Goal: Task Accomplishment & Management: Complete application form

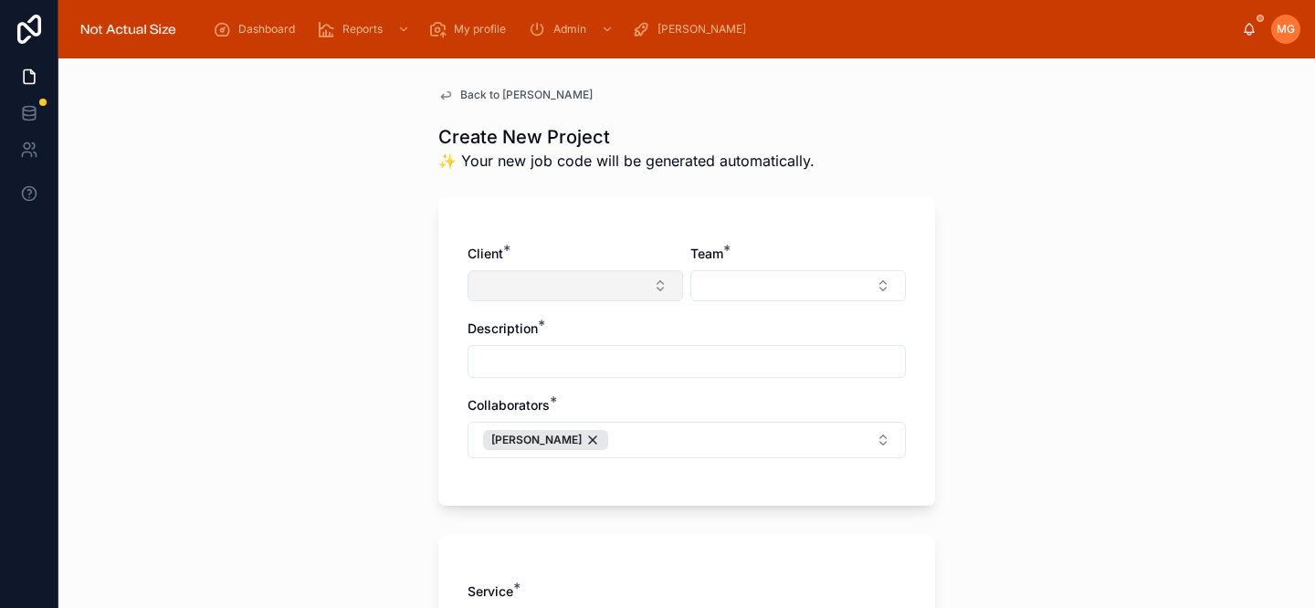
click at [513, 292] on button "Select Button" at bounding box center [574, 285] width 215 height 31
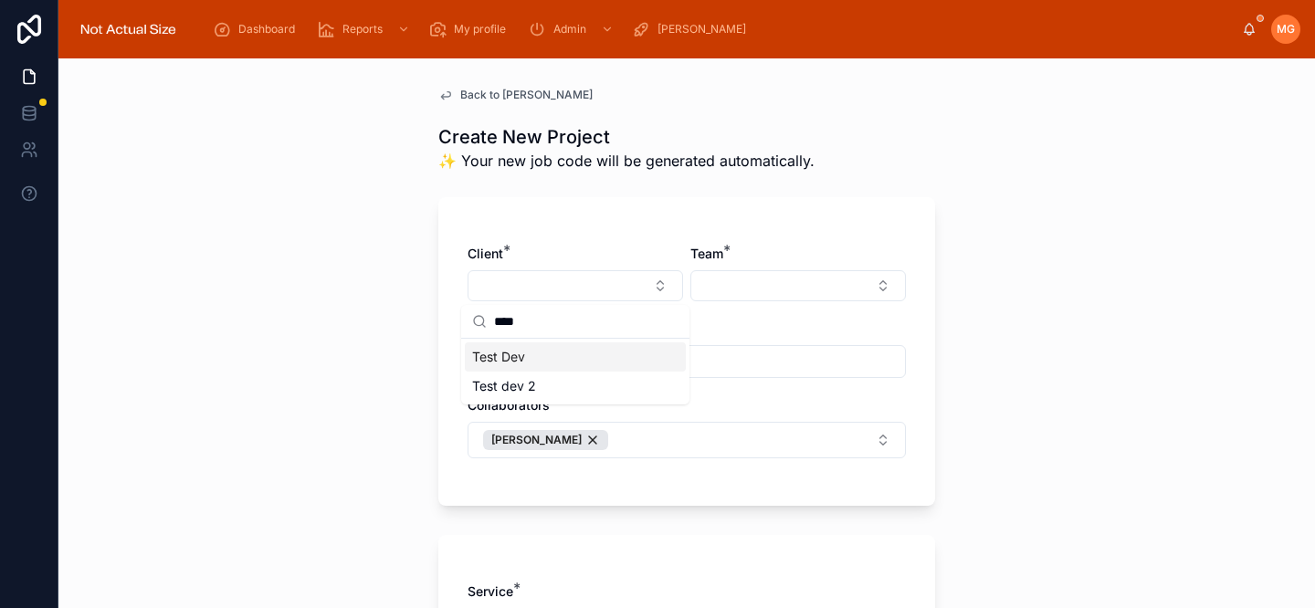
type input "****"
click at [540, 353] on div "Test Dev" at bounding box center [575, 356] width 221 height 29
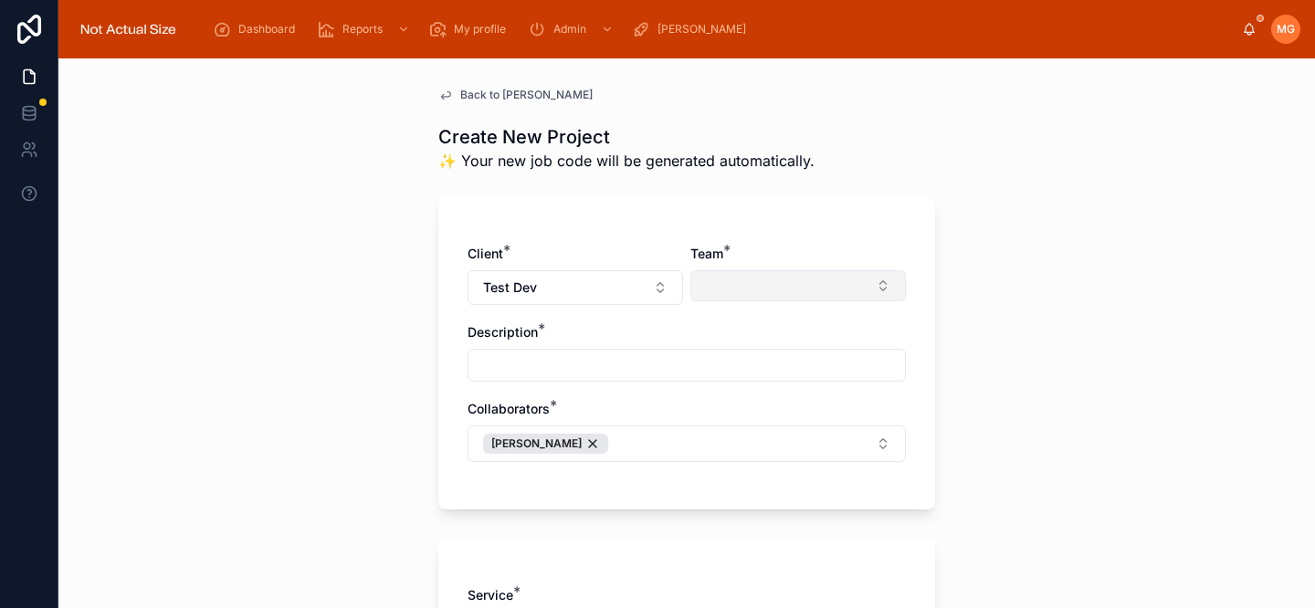
click at [720, 295] on button "Select Button" at bounding box center [797, 285] width 215 height 31
click at [722, 239] on div "Client * Test Dev Team * Description * Collaborators * [PERSON_NAME]" at bounding box center [686, 353] width 497 height 312
click at [729, 281] on button "Select Button" at bounding box center [797, 285] width 215 height 31
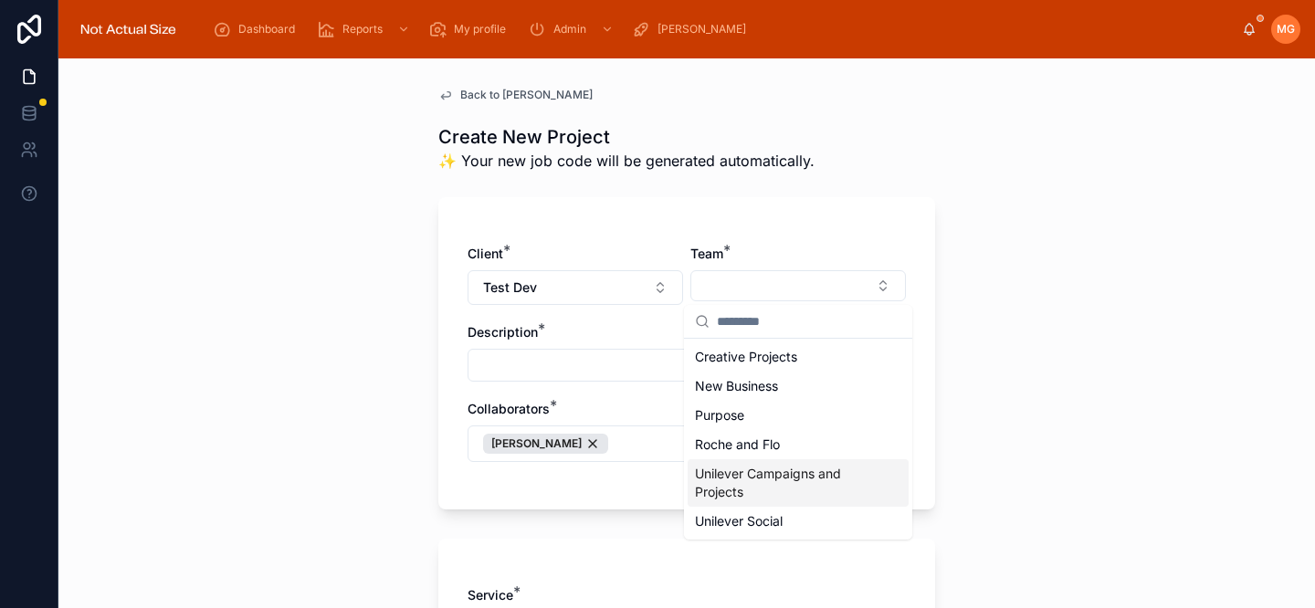
click at [722, 489] on span "Unilever Campaigns and Projects" at bounding box center [787, 483] width 184 height 37
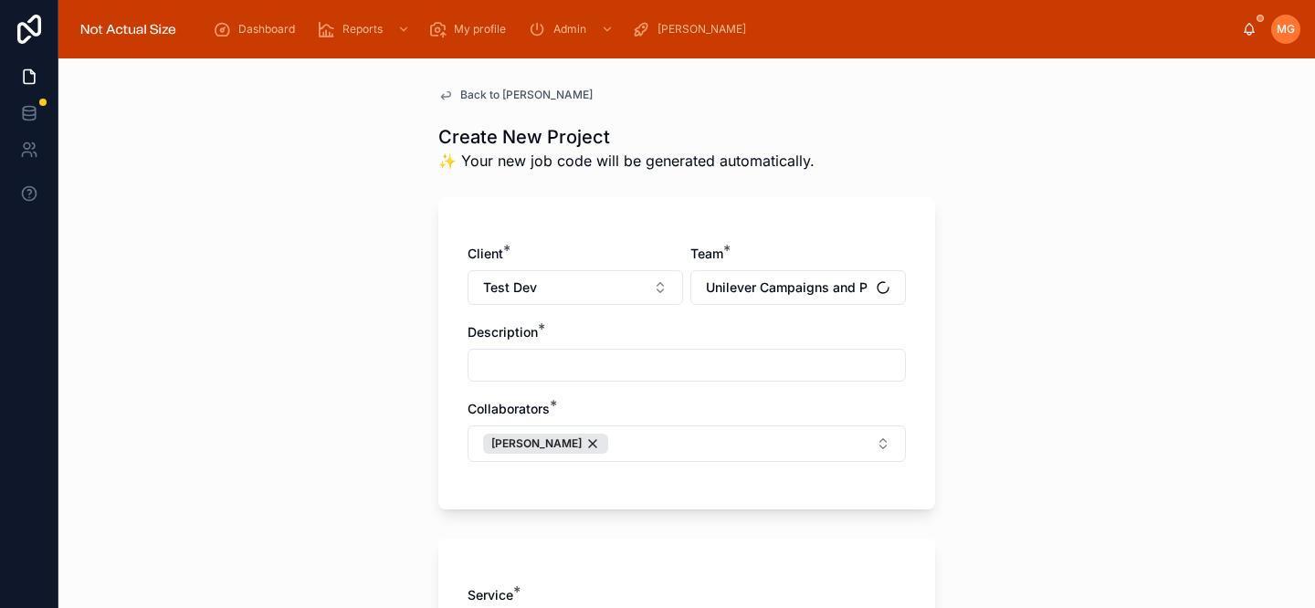
click at [572, 367] on input "text" at bounding box center [686, 365] width 436 height 26
type input "**********"
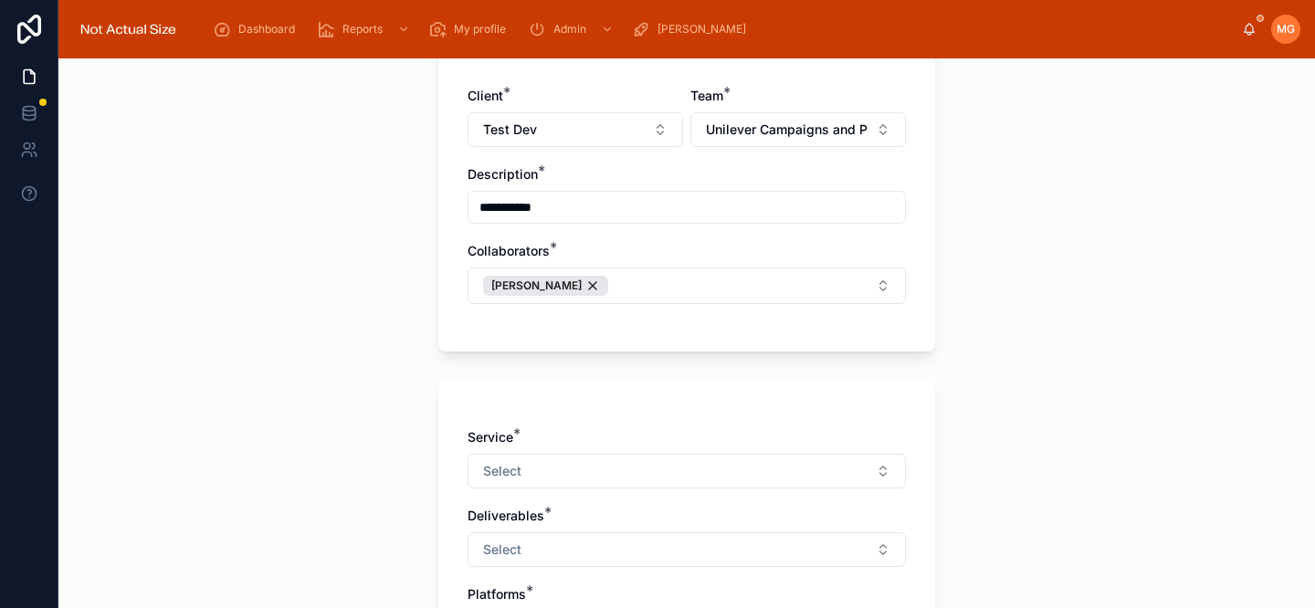
scroll to position [172, 0]
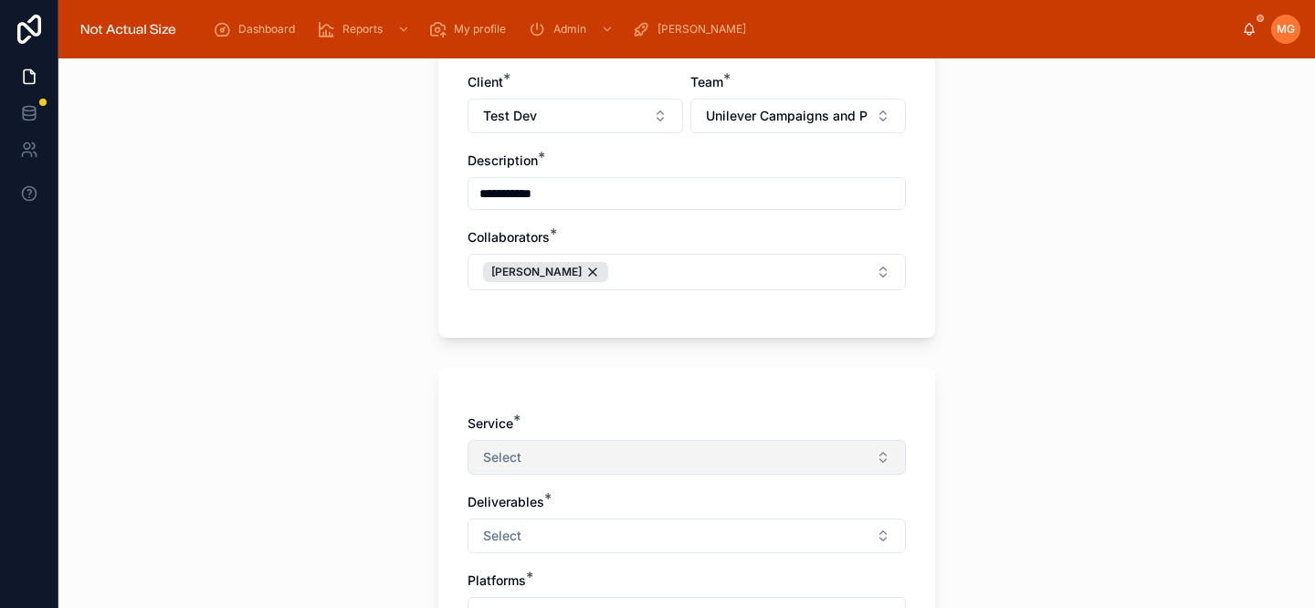
click at [589, 468] on button "Select" at bounding box center [686, 457] width 438 height 35
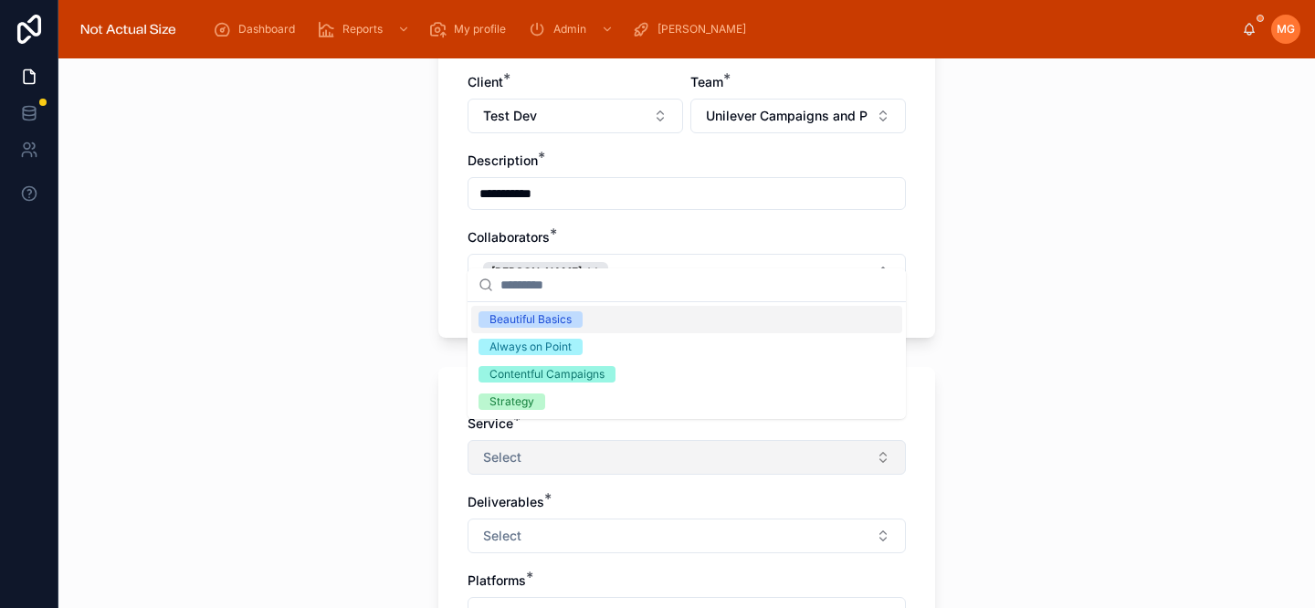
scroll to position [205, 0]
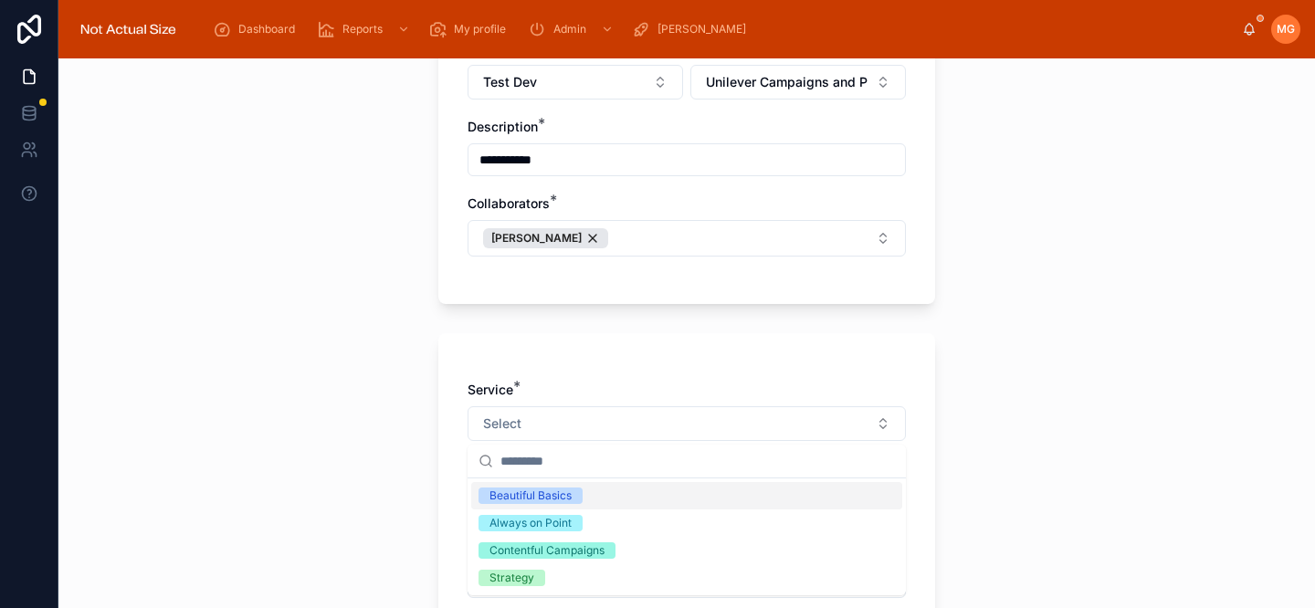
click at [558, 497] on div "Beautiful Basics" at bounding box center [530, 495] width 82 height 16
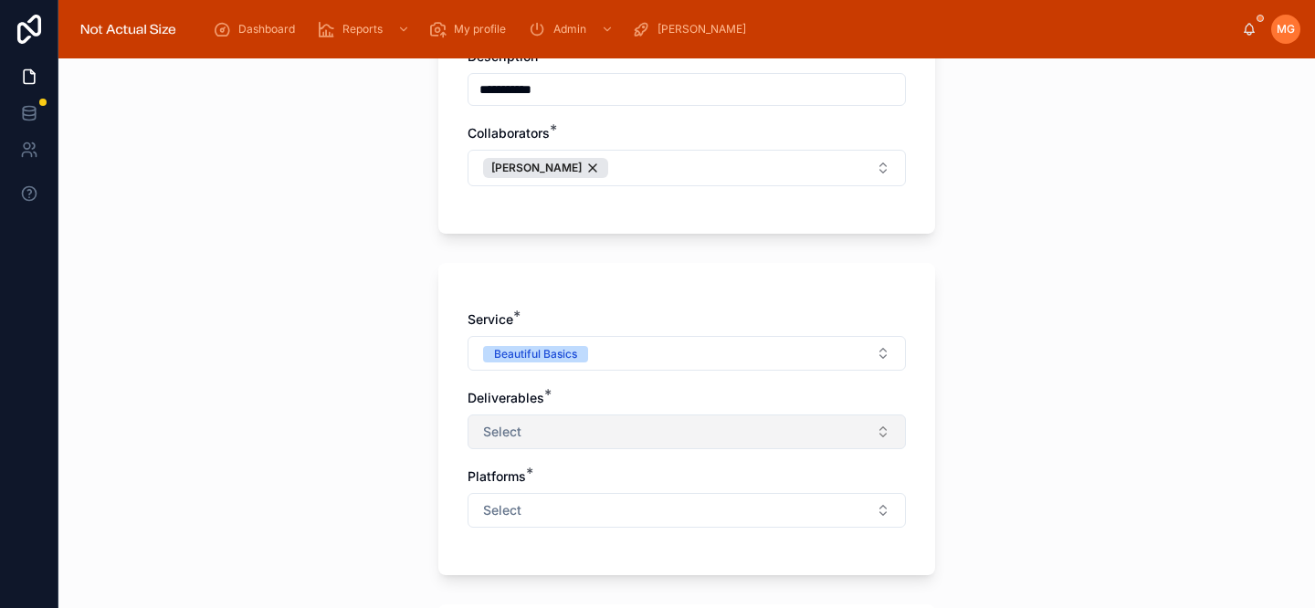
scroll to position [315, 0]
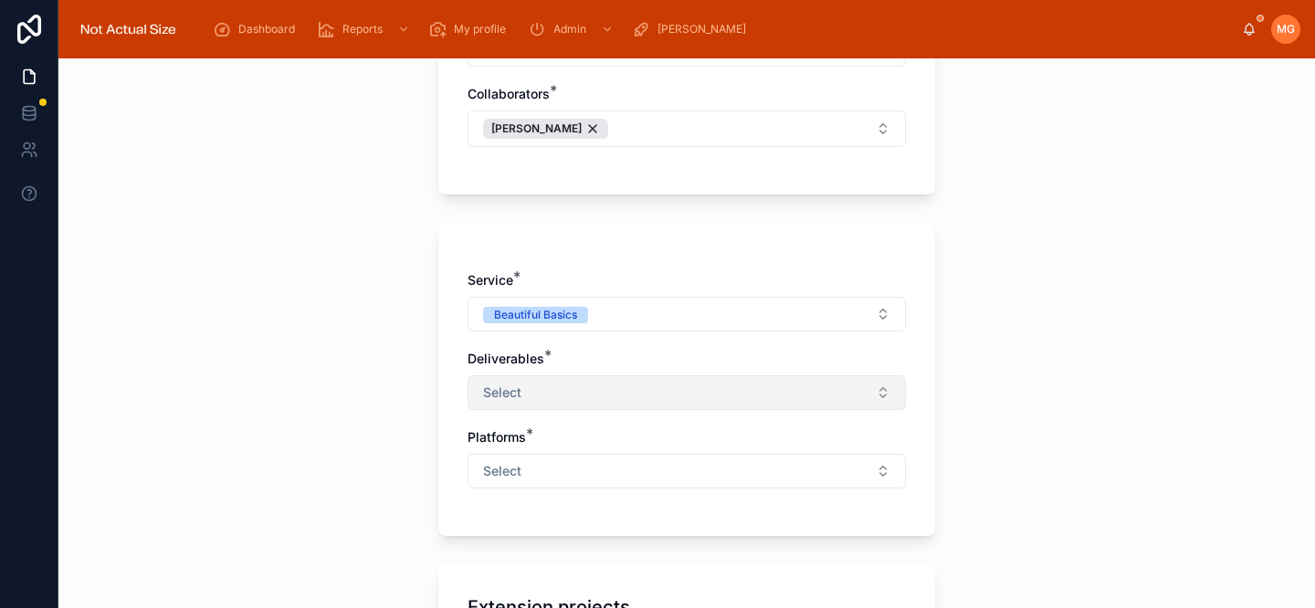
click at [546, 395] on button "Select" at bounding box center [686, 392] width 438 height 35
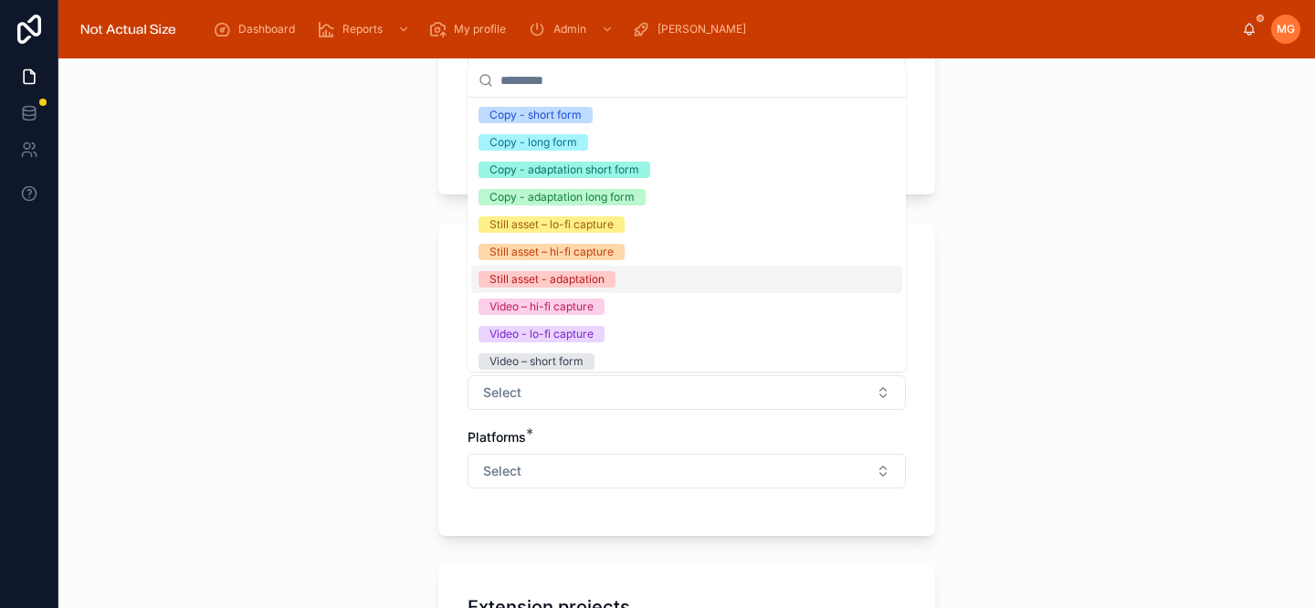
click at [575, 278] on div "Still asset - adaptation" at bounding box center [546, 279] width 115 height 16
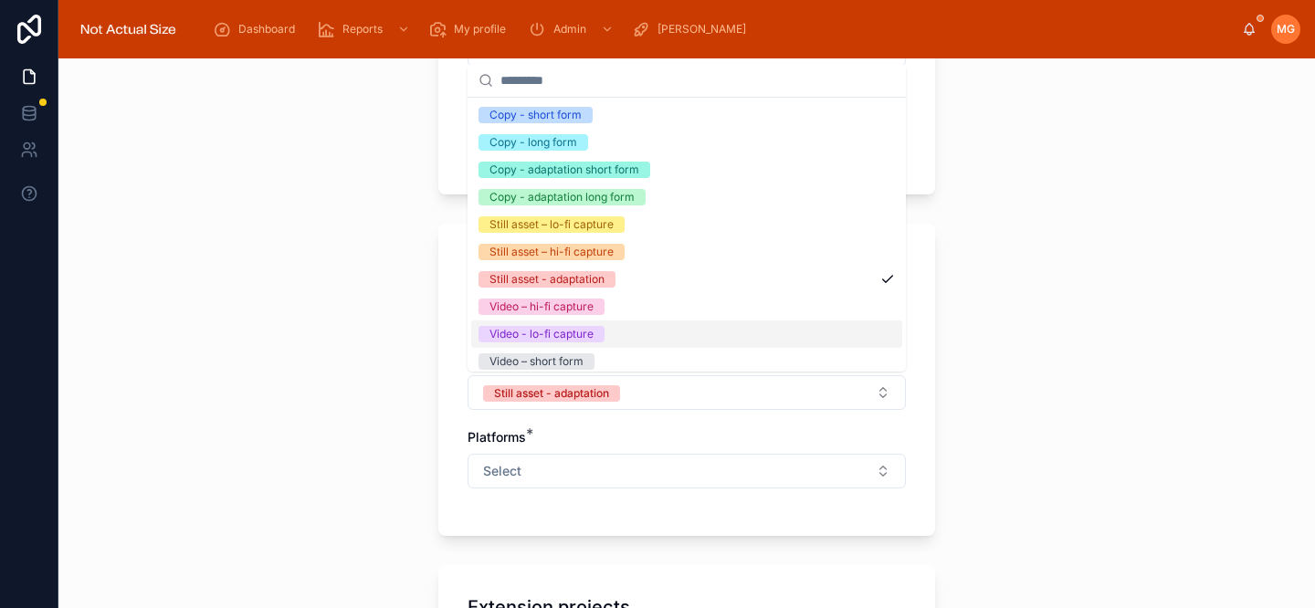
click at [599, 329] on span "Video - lo-fi capture" at bounding box center [541, 334] width 126 height 16
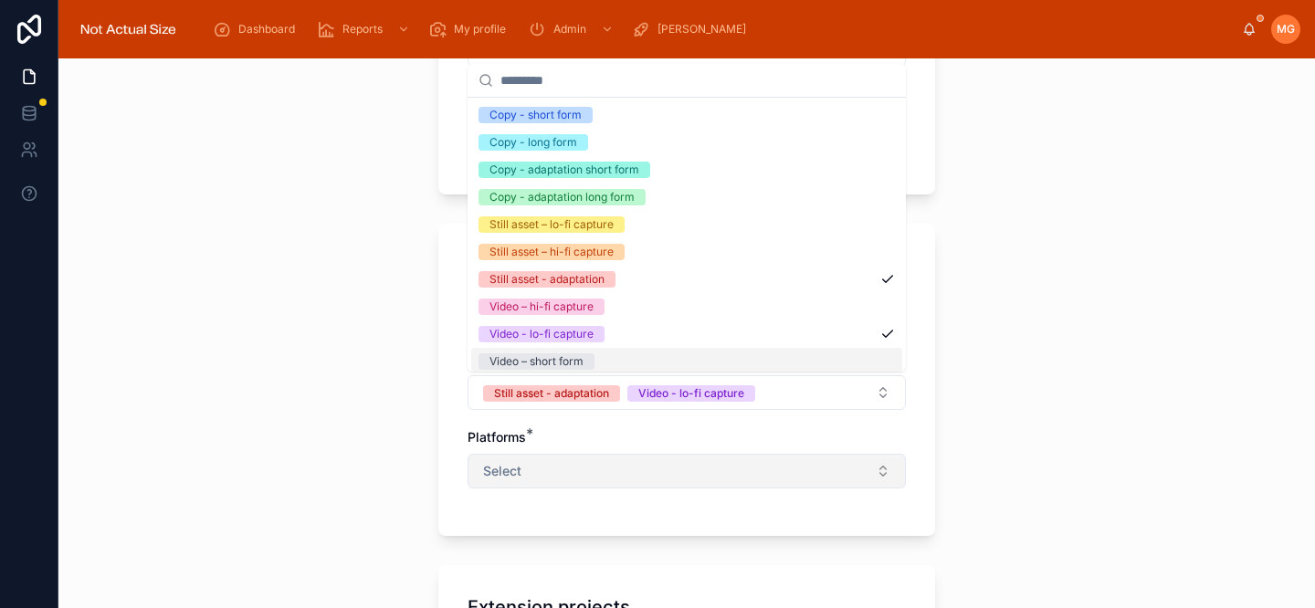
click at [564, 472] on button "Select" at bounding box center [686, 471] width 438 height 35
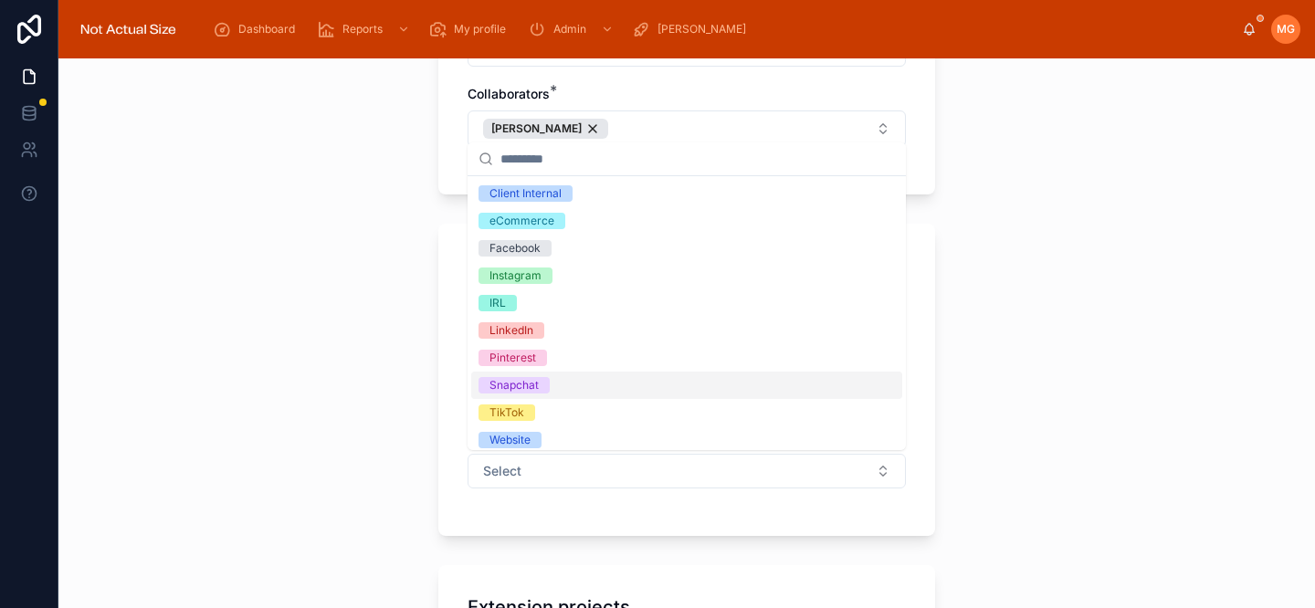
click at [527, 390] on div "Snapchat" at bounding box center [513, 385] width 49 height 16
click at [351, 431] on div "**********" at bounding box center [686, 333] width 1256 height 550
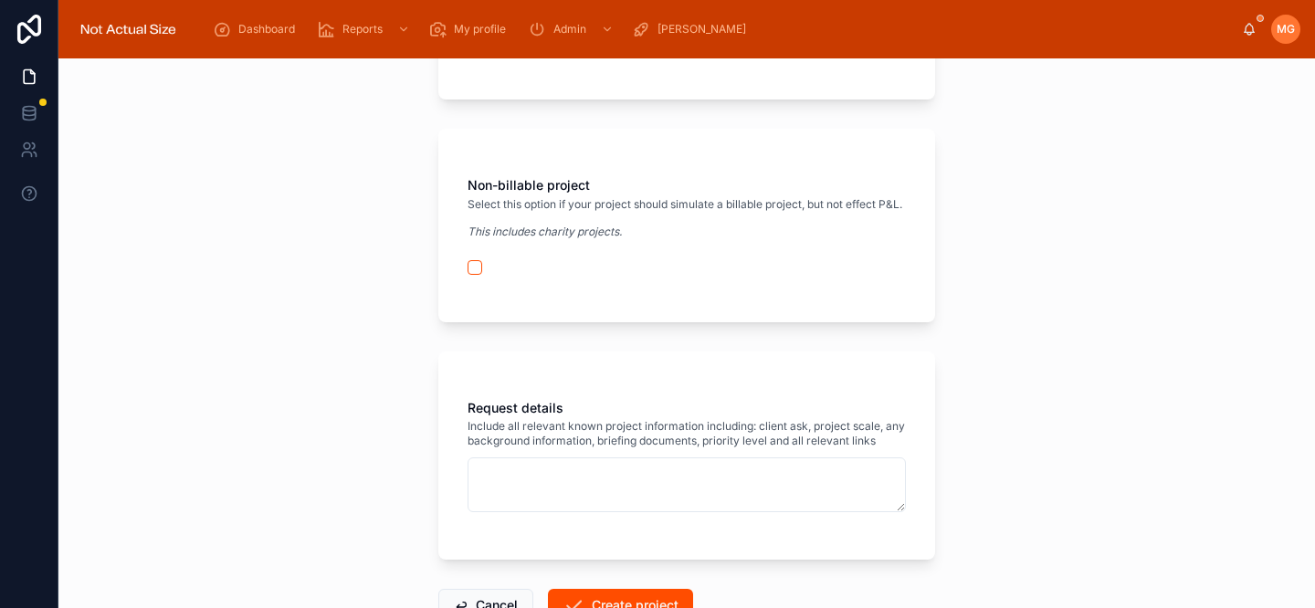
scroll to position [1006, 0]
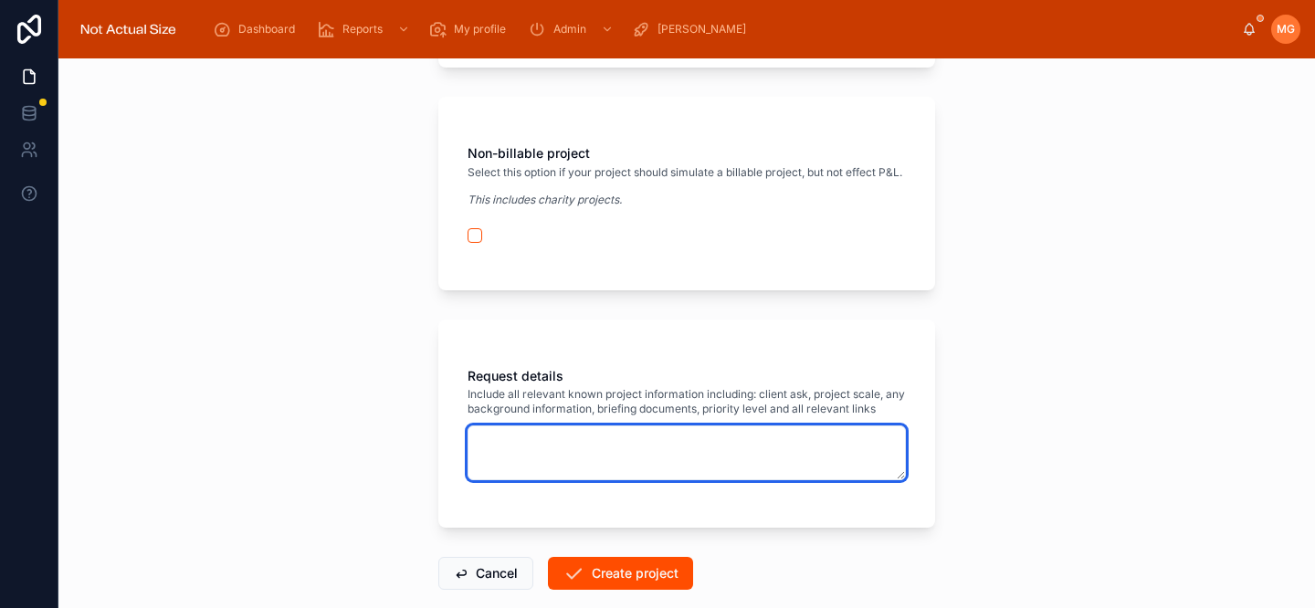
click at [555, 480] on textarea at bounding box center [686, 452] width 438 height 55
type textarea "*********"
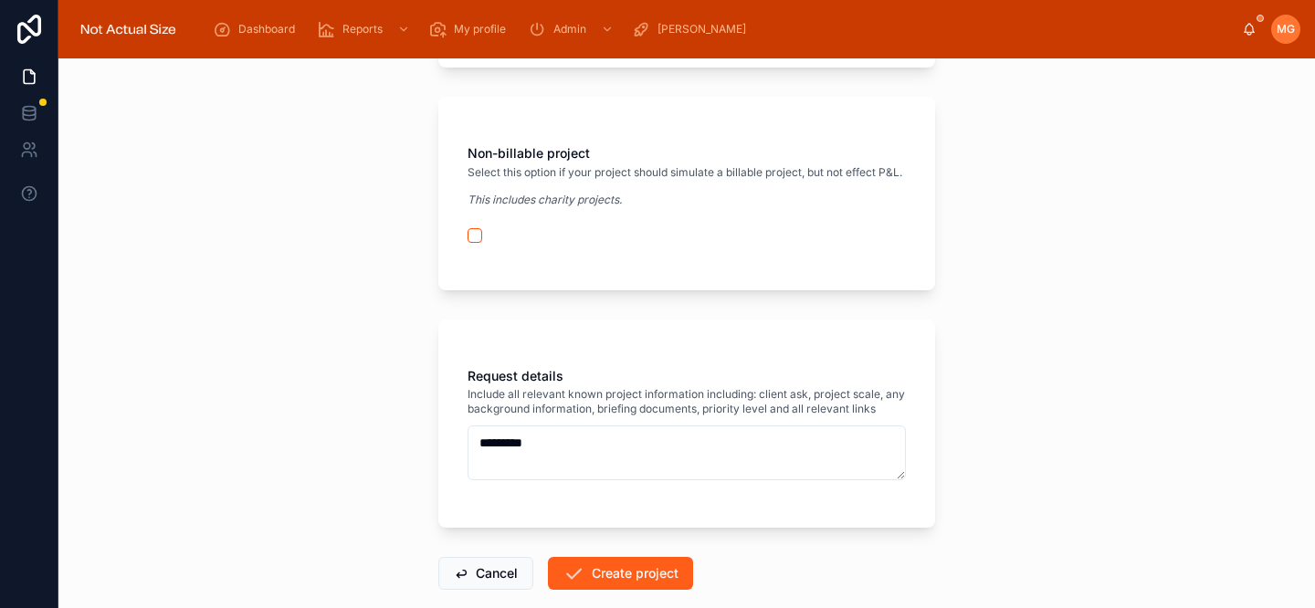
click at [632, 590] on button "Create project" at bounding box center [620, 573] width 145 height 33
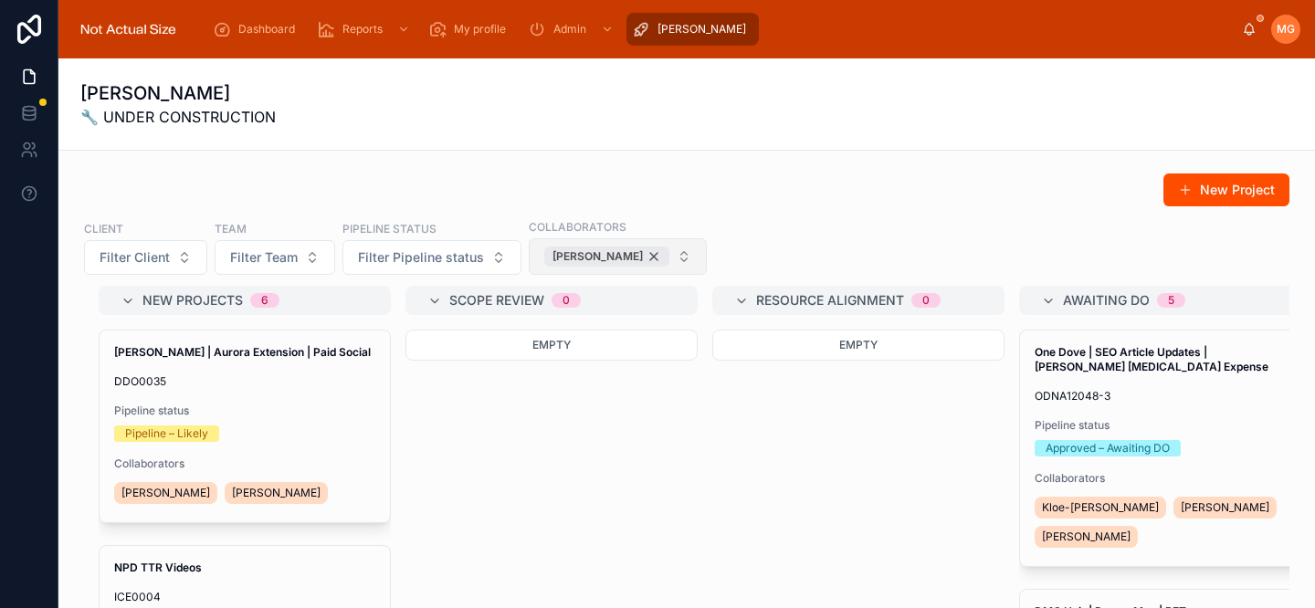
click at [650, 256] on div "[PERSON_NAME]" at bounding box center [606, 256] width 125 height 20
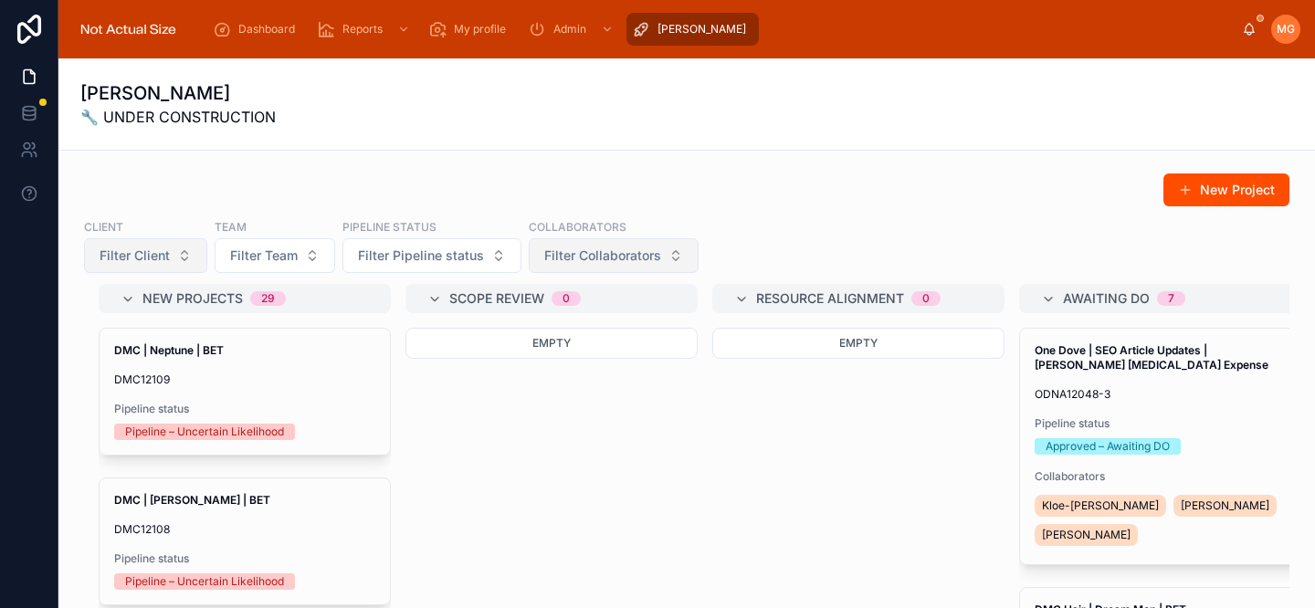
click at [161, 254] on span "Filter Client" at bounding box center [135, 255] width 70 height 18
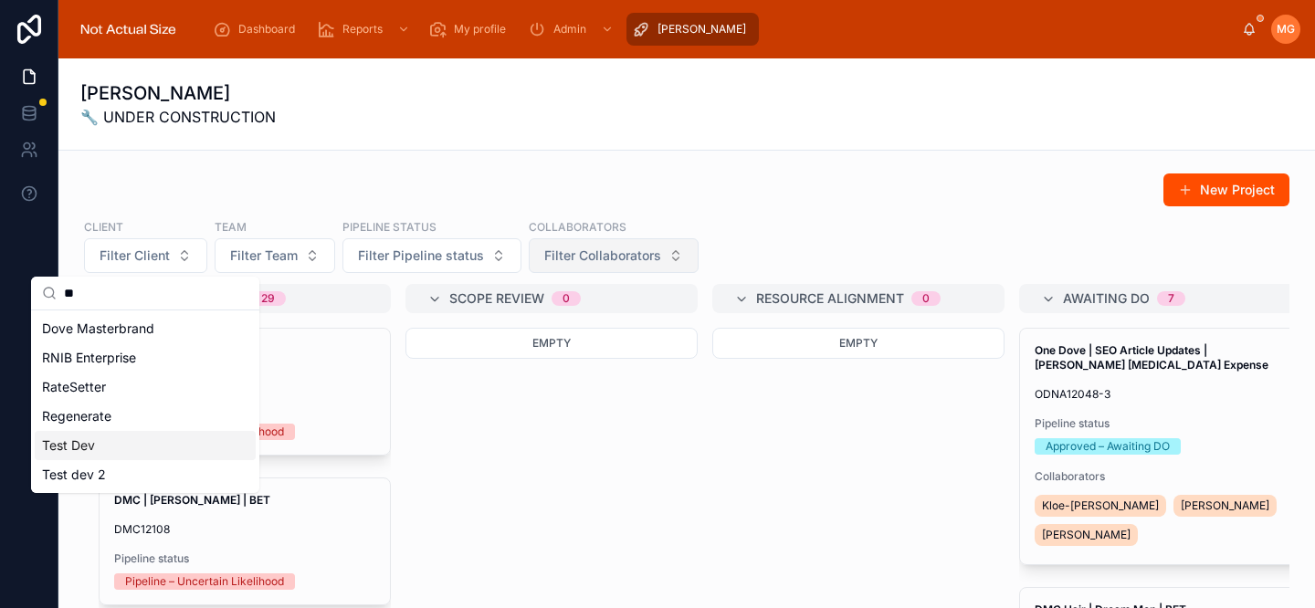
type input "**"
click at [124, 445] on div "Test Dev" at bounding box center [145, 445] width 221 height 29
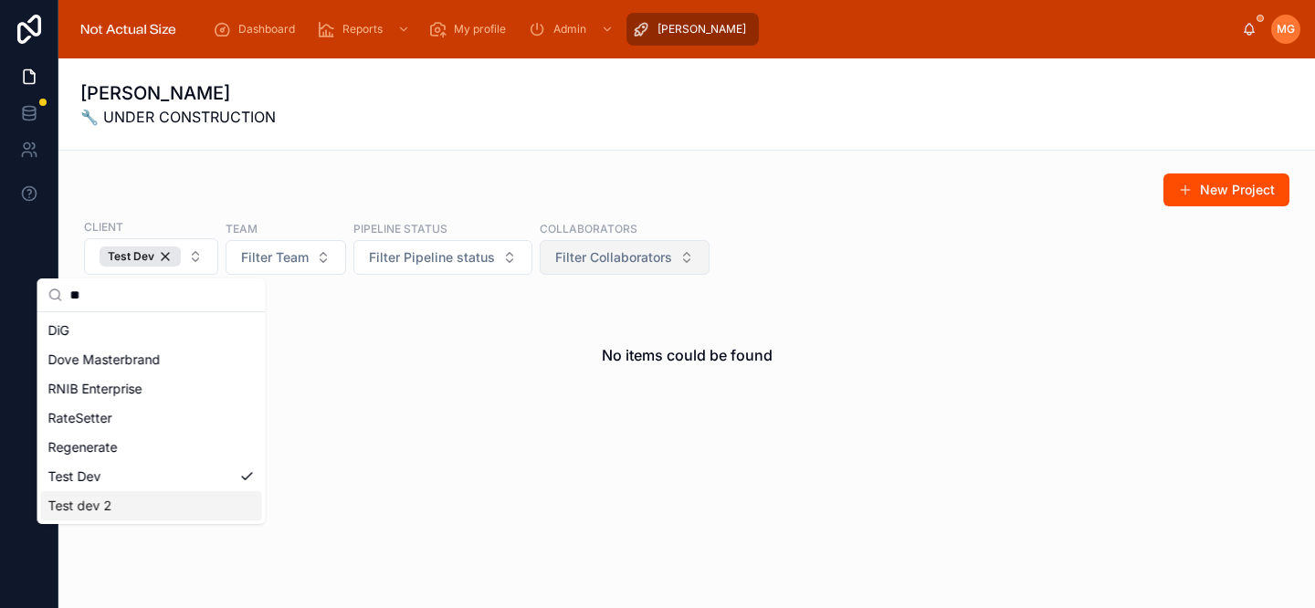
click at [100, 508] on span "Test dev 2" at bounding box center [80, 506] width 64 height 18
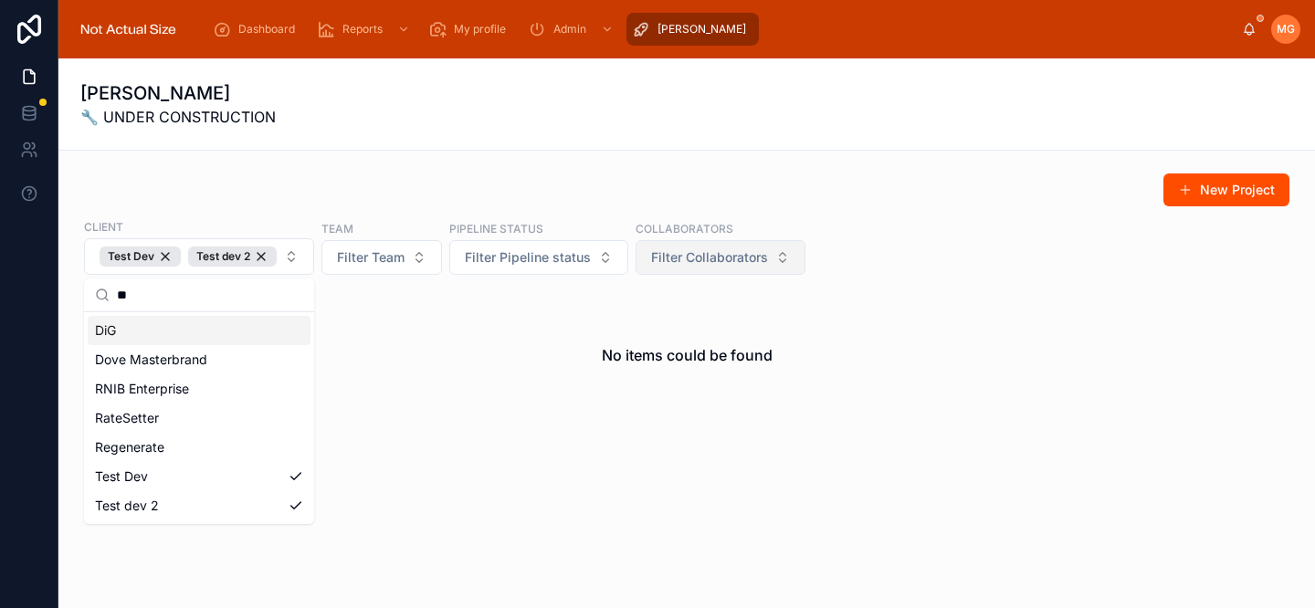
click at [282, 162] on div "New Project Client Test Dev Test dev 2 Team Filter Team Pipeline status Filter …" at bounding box center [686, 350] width 1256 height 398
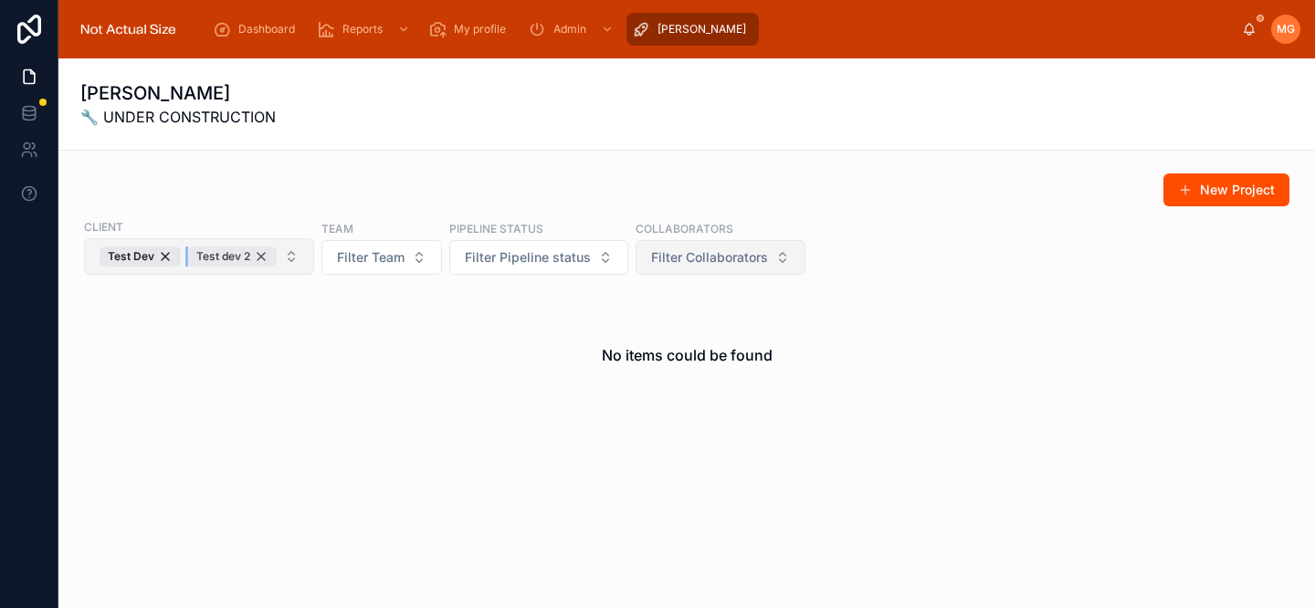
click at [264, 257] on div "Test dev 2" at bounding box center [232, 256] width 89 height 20
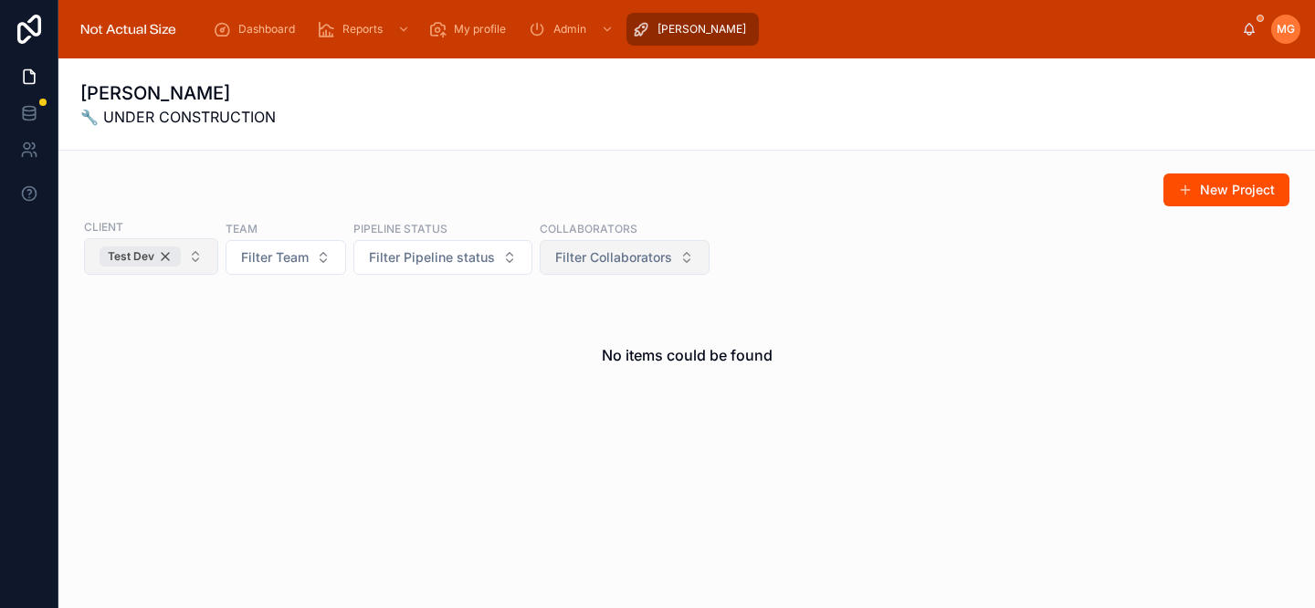
click at [163, 259] on div "Test Dev" at bounding box center [140, 256] width 81 height 20
